Goal: Task Accomplishment & Management: Manage account settings

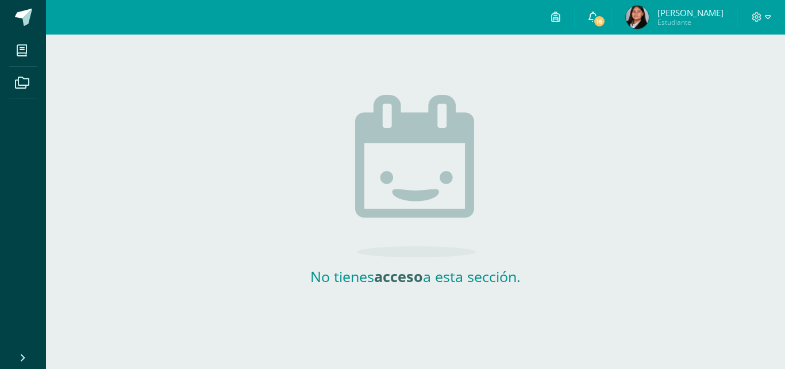
click at [586, 16] on link "16" at bounding box center [593, 17] width 37 height 34
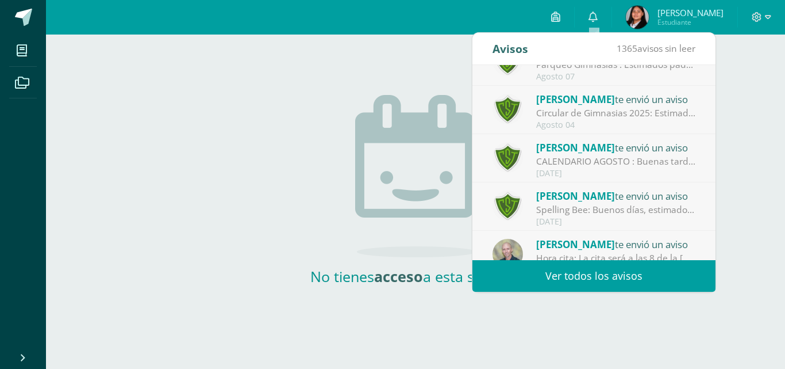
scroll to position [191, 0]
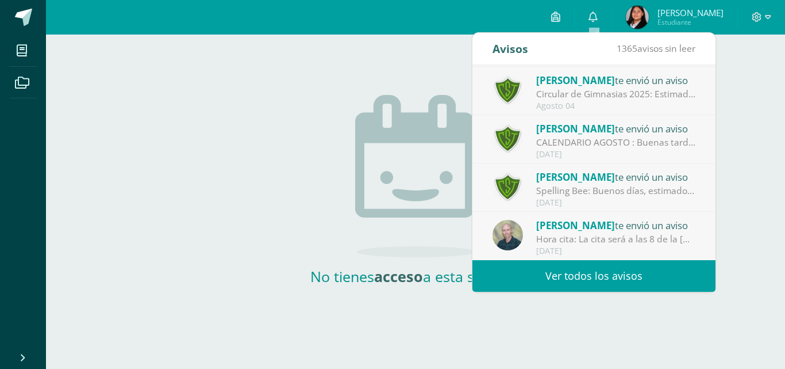
click at [559, 231] on span "[PERSON_NAME]" at bounding box center [575, 224] width 79 height 13
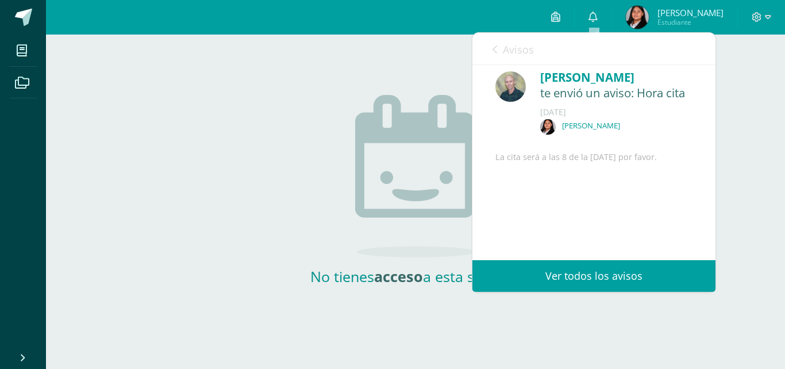
scroll to position [36, 0]
click at [499, 50] on link "Avisos" at bounding box center [513, 49] width 41 height 33
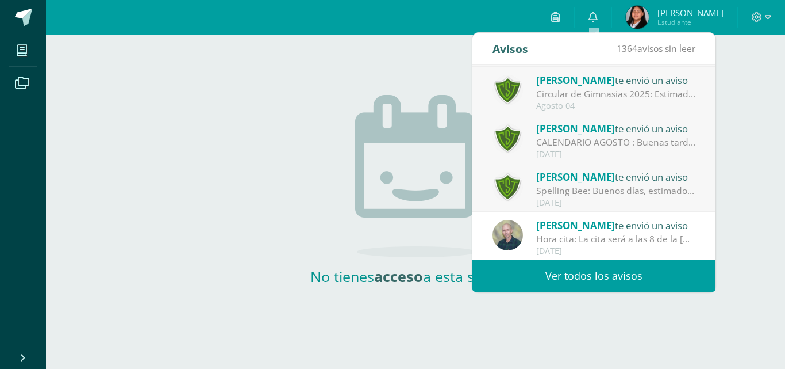
click at [595, 273] on link "Ver todos los avisos" at bounding box center [594, 276] width 243 height 32
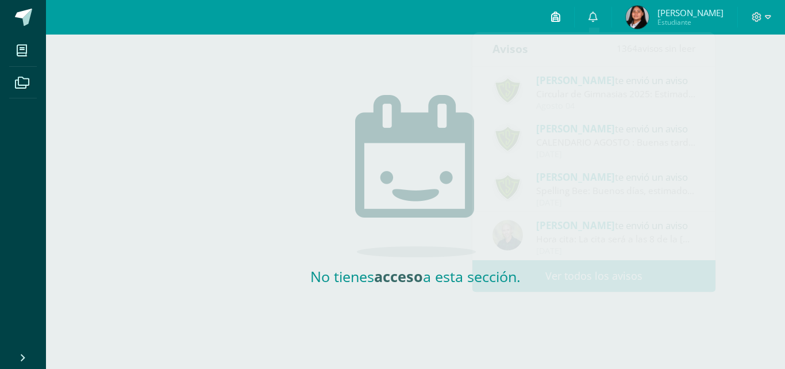
click at [562, 24] on link at bounding box center [556, 17] width 37 height 34
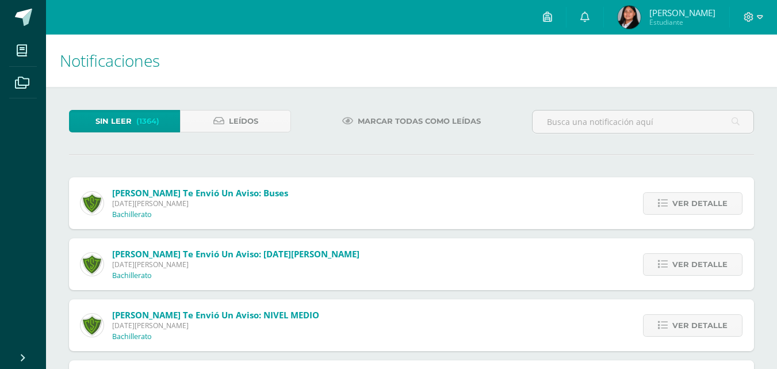
click at [388, 124] on span "Marcar todas como leídas" at bounding box center [419, 120] width 123 height 21
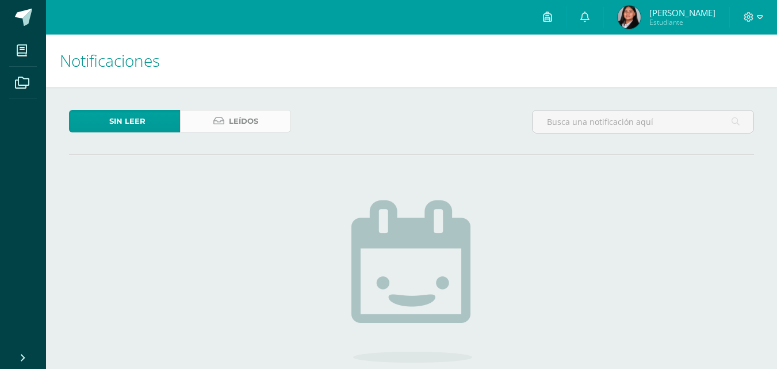
click at [228, 124] on link "Leídos" at bounding box center [235, 121] width 111 height 22
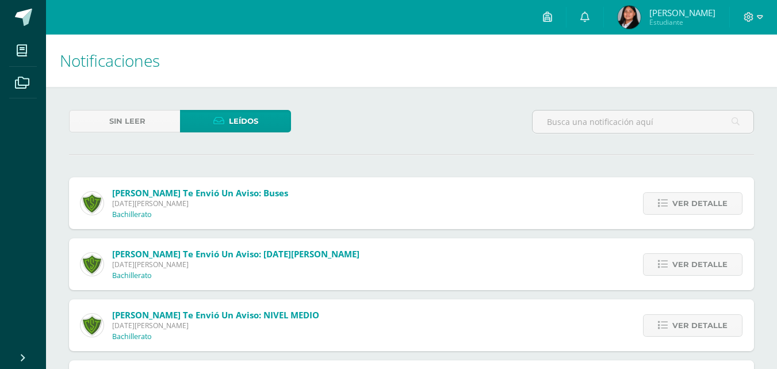
click at [662, 18] on span "Estudiante" at bounding box center [682, 22] width 66 height 10
click at [20, 50] on icon at bounding box center [22, 50] width 10 height 11
